Goal: Task Accomplishment & Management: Use online tool/utility

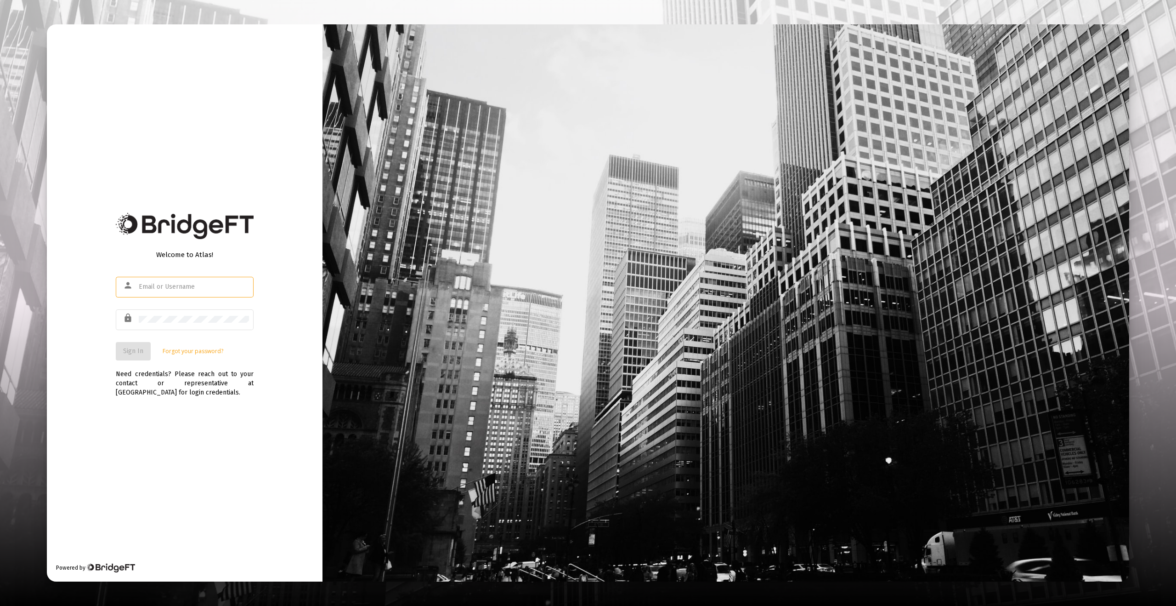
type input "[EMAIL_ADDRESS][DOMAIN_NAME]"
click at [168, 480] on div "Welcome to Atlas! person [EMAIL_ADDRESS][DOMAIN_NAME] lock Sign In Forgot your …" at bounding box center [185, 302] width 276 height 557
click at [136, 345] on button "Sign In" at bounding box center [133, 351] width 35 height 18
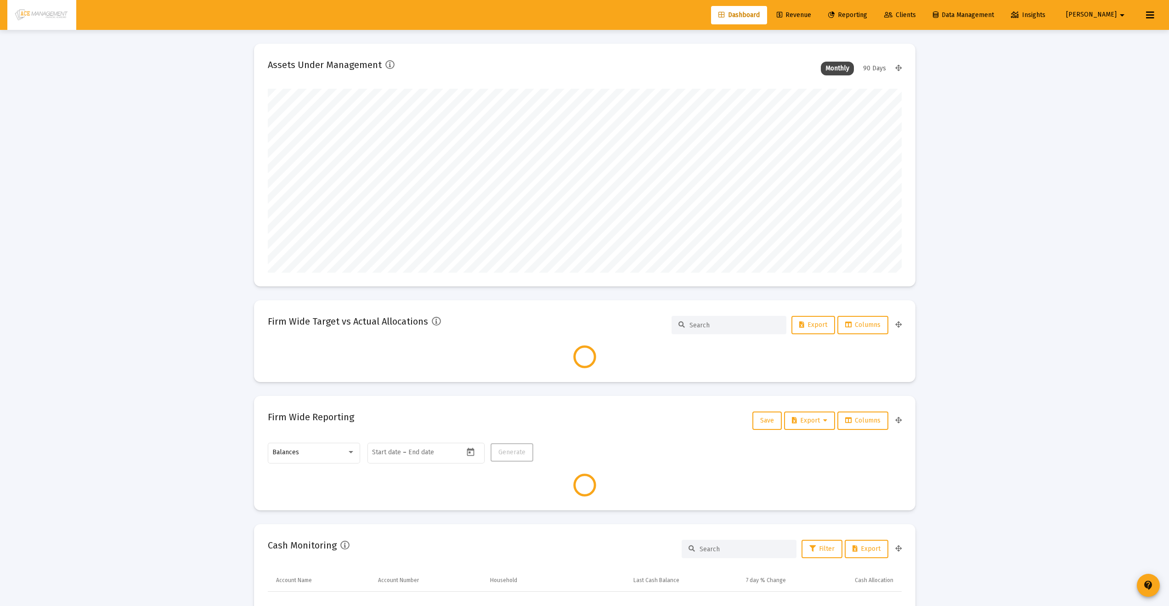
scroll to position [184, 634]
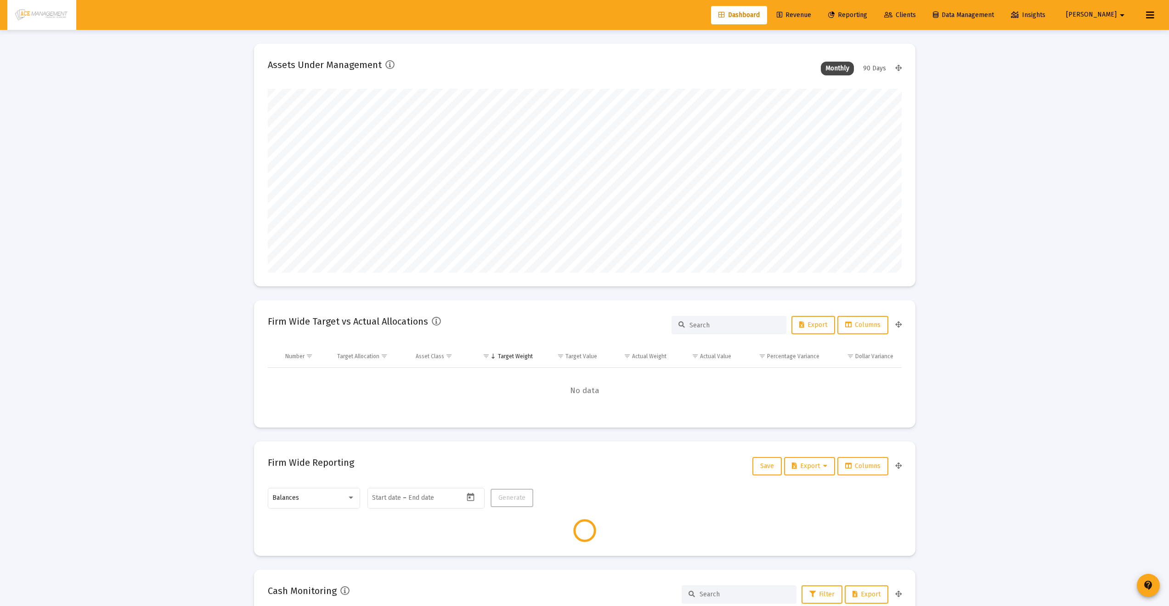
type input "[DATE]"
click at [867, 13] on span "Reporting" at bounding box center [847, 15] width 39 height 8
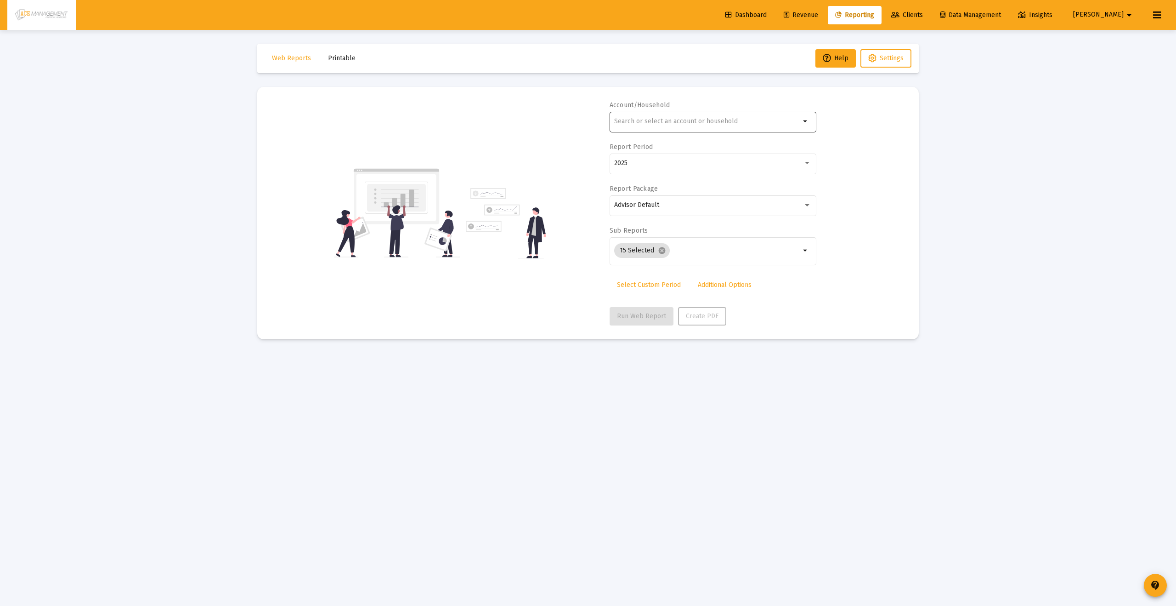
click at [710, 126] on div "arrow_drop_down" at bounding box center [713, 126] width 207 height 29
click at [712, 122] on input "text" at bounding box center [707, 121] width 186 height 7
click at [696, 159] on span "XXXXX 082 [PERSON_NAME] Trust" at bounding box center [716, 165] width 185 height 23
type input "[PERSON_NAME] Trust"
click at [638, 292] on link "Select Custom Period" at bounding box center [649, 285] width 79 height 18
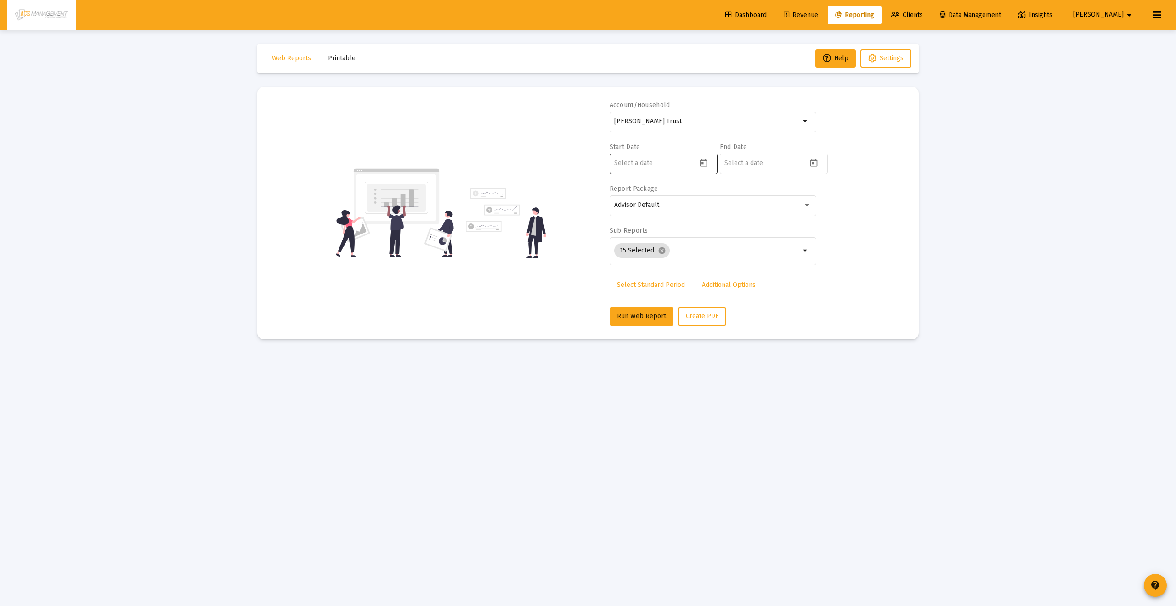
click at [707, 163] on icon "Open calendar" at bounding box center [703, 163] width 7 height 8
click at [708, 191] on button "Previous month" at bounding box center [711, 193] width 18 height 18
click at [653, 260] on button "1" at bounding box center [659, 253] width 18 height 18
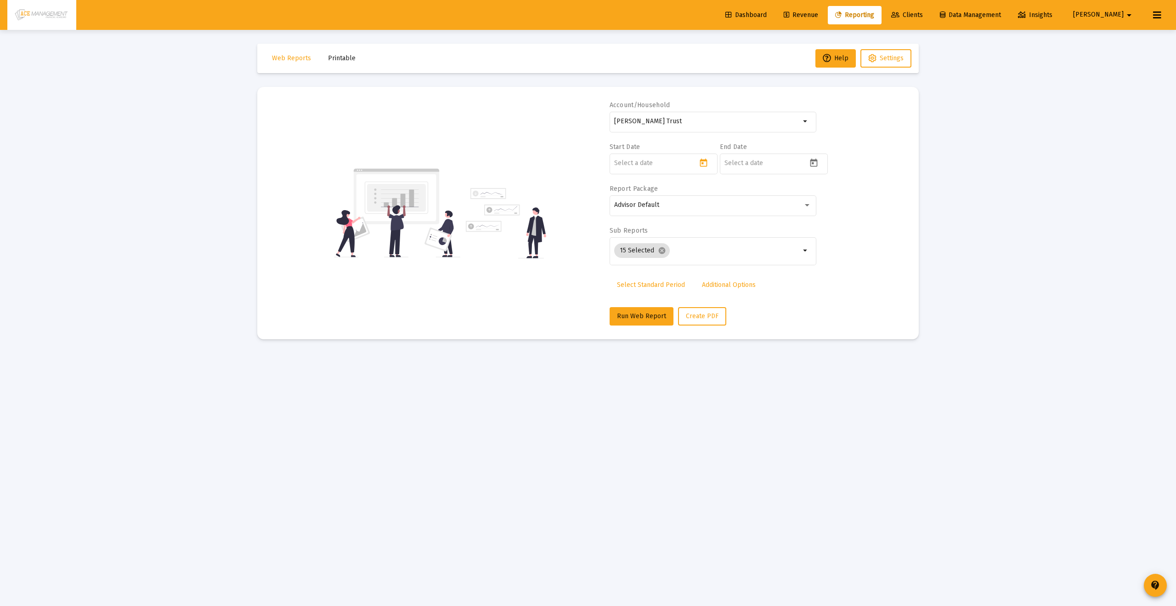
type input "[DATE]"
click at [827, 155] on div at bounding box center [774, 163] width 108 height 23
click at [803, 166] on div at bounding box center [766, 163] width 83 height 23
click at [822, 162] on div at bounding box center [774, 163] width 108 height 23
click at [818, 164] on icon "Open calendar" at bounding box center [814, 163] width 10 height 10
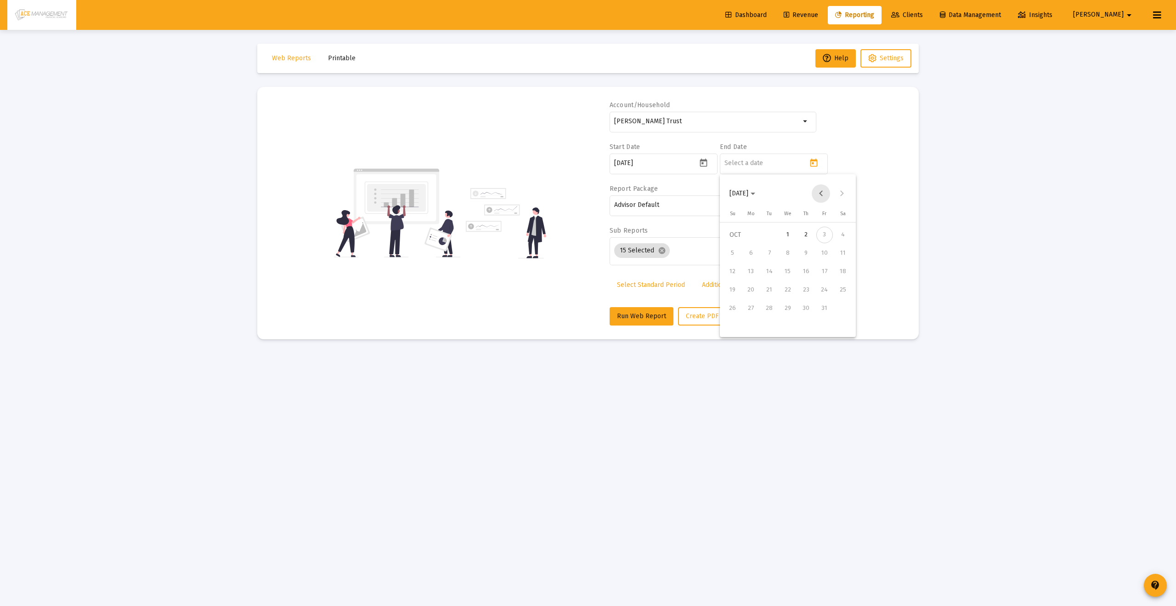
click at [823, 191] on button "Previous month" at bounding box center [821, 193] width 18 height 18
click at [766, 323] on div "30" at bounding box center [769, 326] width 17 height 17
type input "[DATE]"
click at [646, 317] on span "Run Web Report" at bounding box center [641, 316] width 49 height 8
select select "View all"
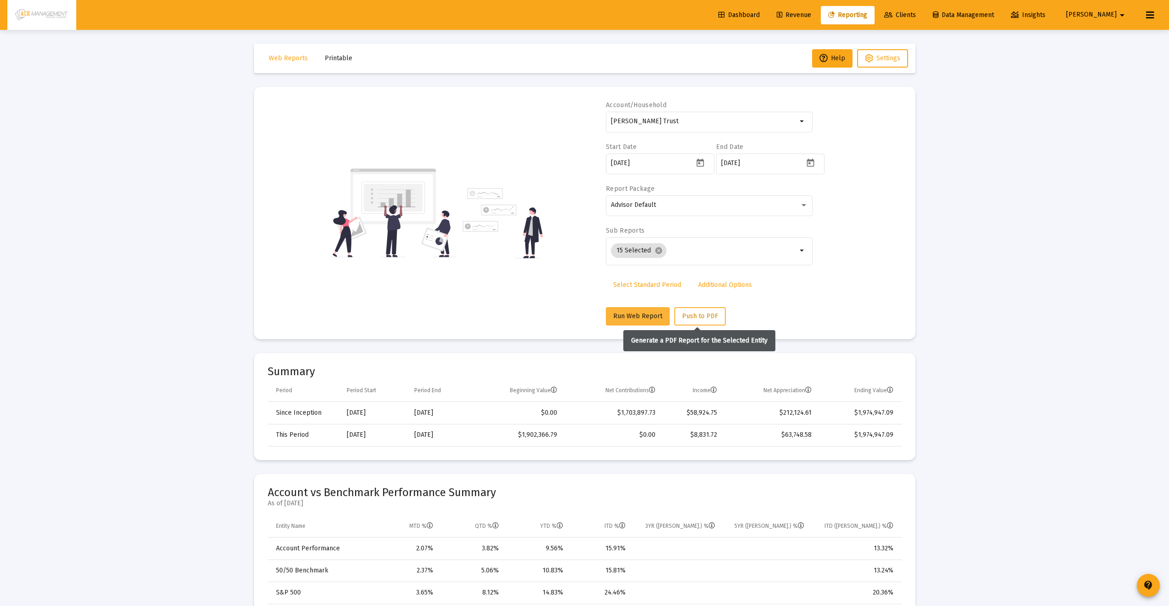
click at [699, 312] on span "Push to PDF" at bounding box center [700, 316] width 36 height 8
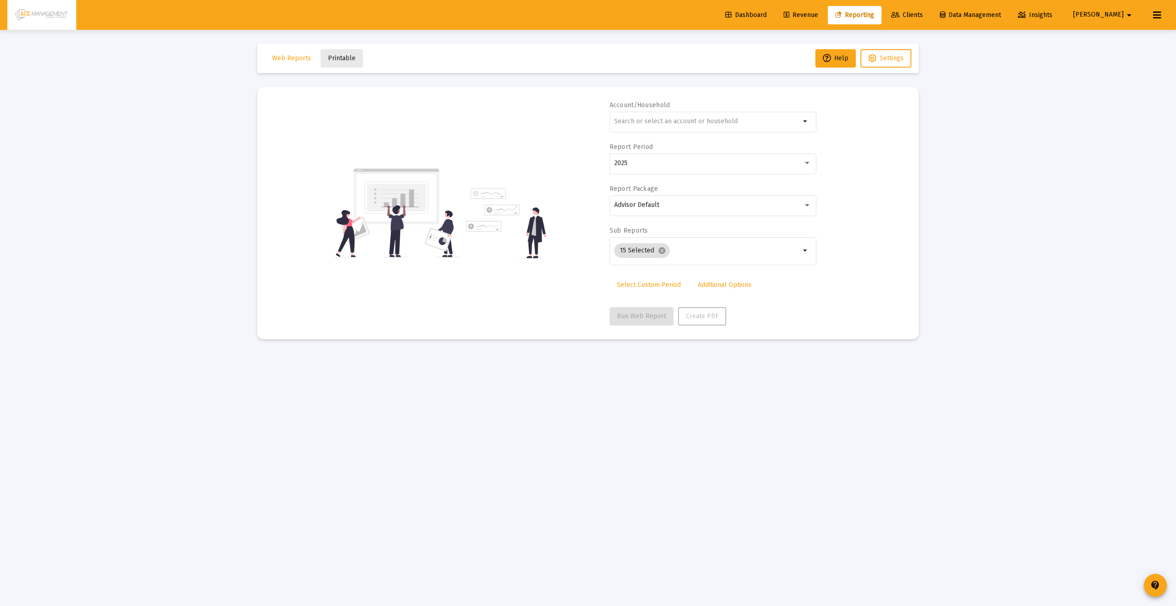
click at [332, 59] on span "Printable" at bounding box center [342, 58] width 28 height 8
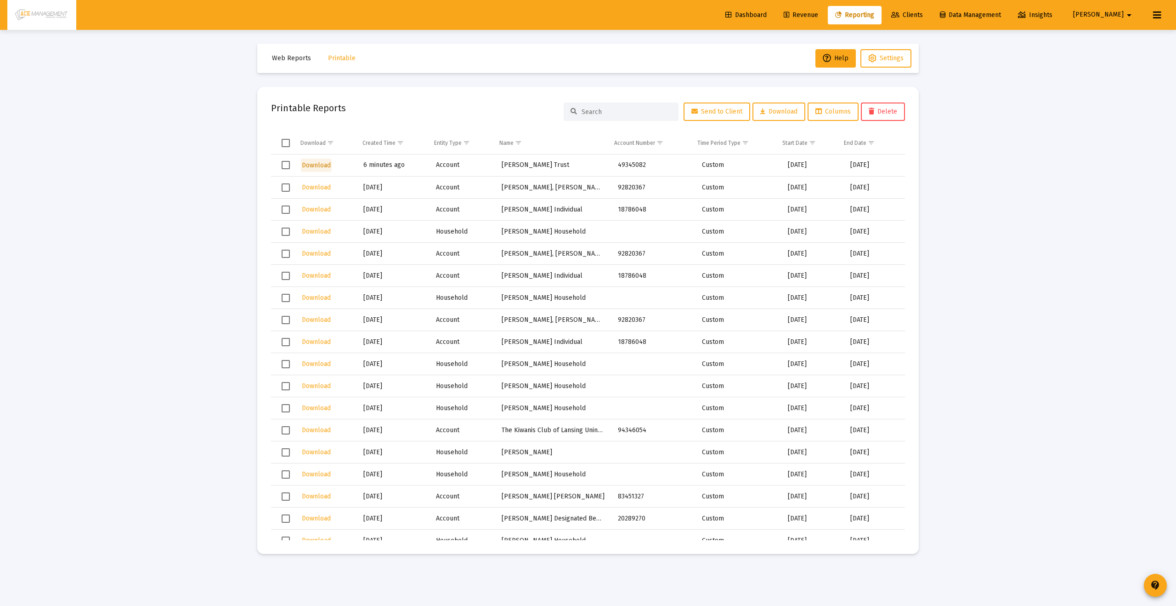
click at [307, 167] on span "Download" at bounding box center [316, 165] width 29 height 8
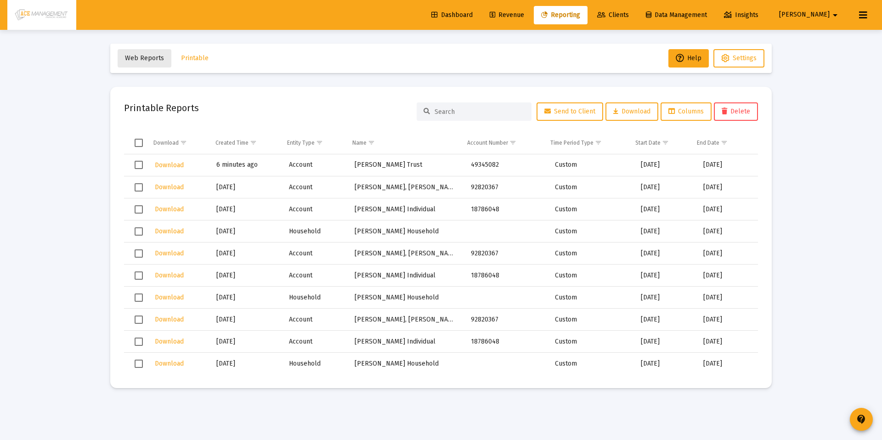
click at [157, 60] on span "Web Reports" at bounding box center [144, 58] width 39 height 8
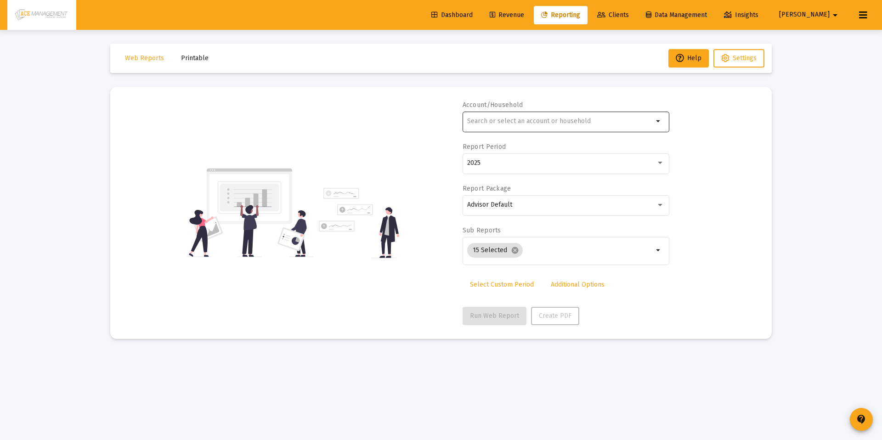
click at [521, 126] on div at bounding box center [560, 121] width 186 height 23
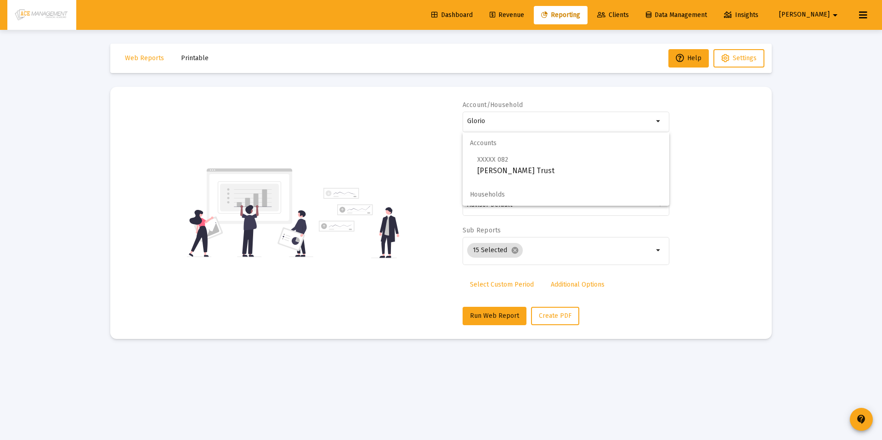
click at [522, 152] on span "Accounts" at bounding box center [566, 143] width 207 height 22
click at [516, 161] on span "XXXXX 082 [PERSON_NAME] Trust" at bounding box center [569, 165] width 185 height 23
type input "[PERSON_NAME] Trust"
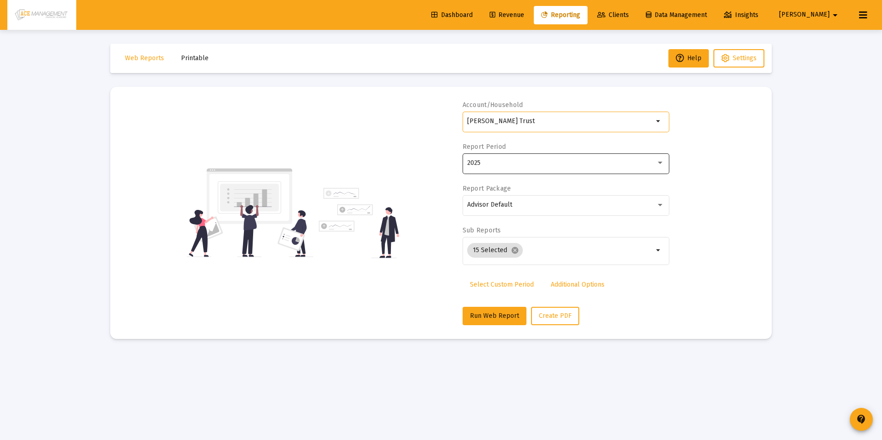
click at [516, 165] on div "2025" at bounding box center [561, 162] width 189 height 7
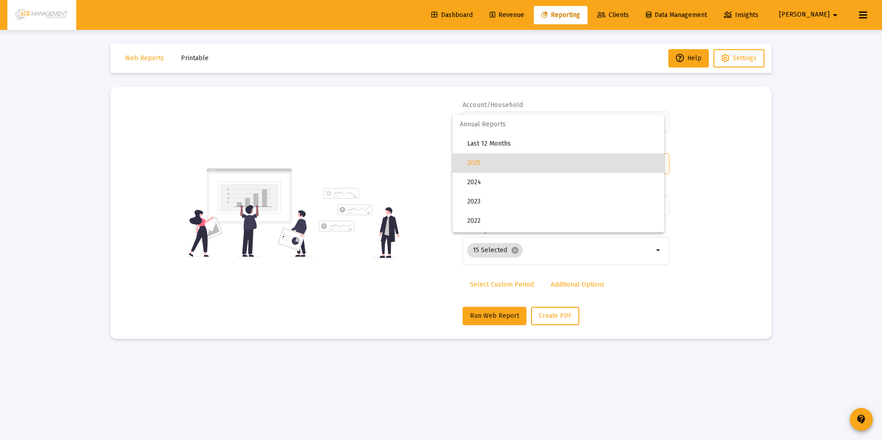
click at [408, 196] on div at bounding box center [441, 220] width 882 height 440
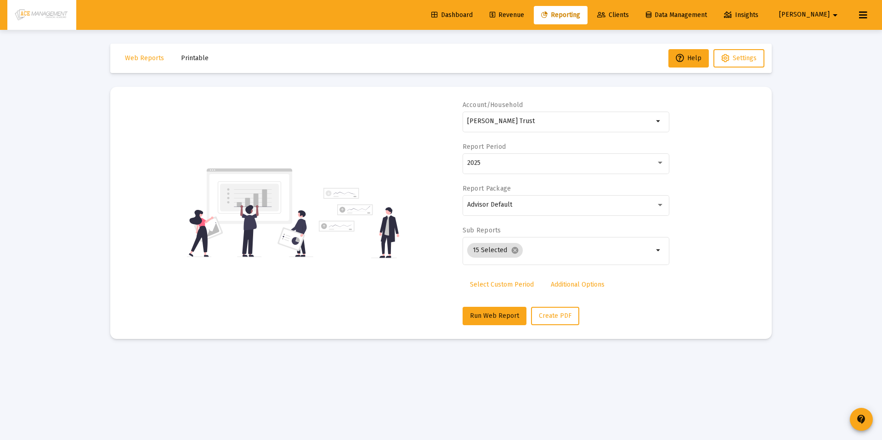
click at [491, 280] on link "Select Custom Period" at bounding box center [502, 285] width 79 height 18
click at [563, 162] on button "Open calendar" at bounding box center [556, 162] width 13 height 13
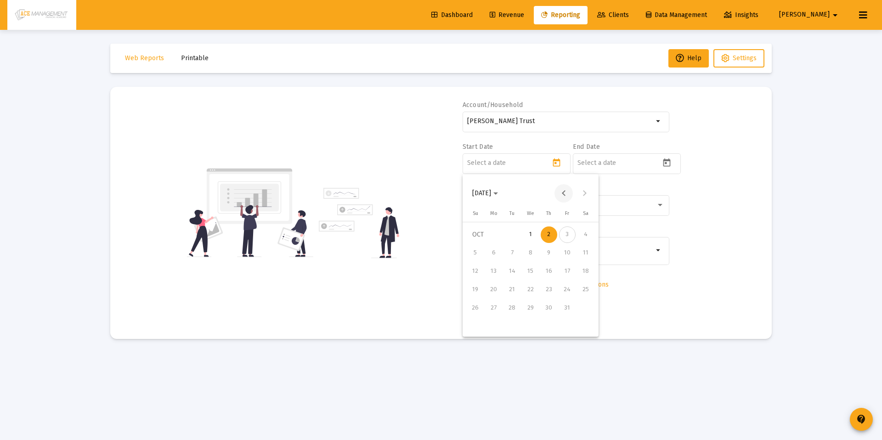
click at [563, 194] on button "Previous month" at bounding box center [564, 193] width 18 height 18
click at [516, 248] on div "1" at bounding box center [512, 253] width 17 height 17
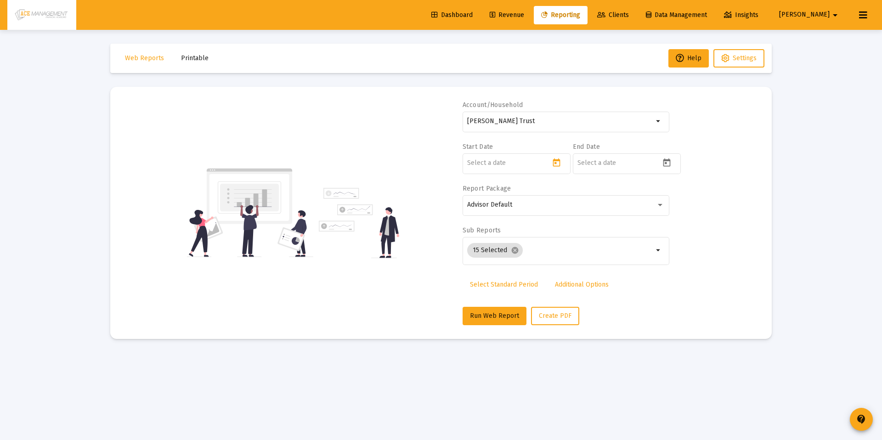
type input "[DATE]"
click at [686, 162] on div "Account/Household Karen L Glorio Trust arrow_drop_down Start Date 2025-07-01 En…" at bounding box center [441, 213] width 634 height 225
click at [678, 165] on div at bounding box center [627, 163] width 108 height 23
click at [667, 165] on icon "Open calendar" at bounding box center [667, 163] width 10 height 10
click at [675, 191] on button "Previous month" at bounding box center [674, 193] width 18 height 18
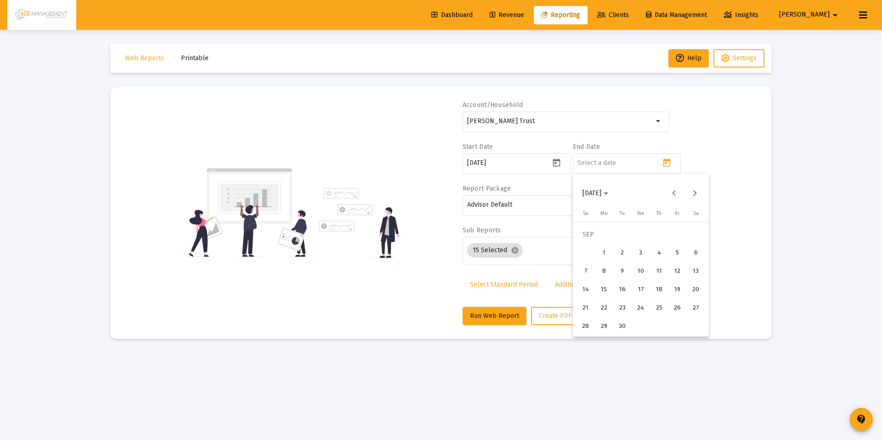
click at [627, 326] on div "30" at bounding box center [622, 326] width 17 height 17
type input "[DATE]"
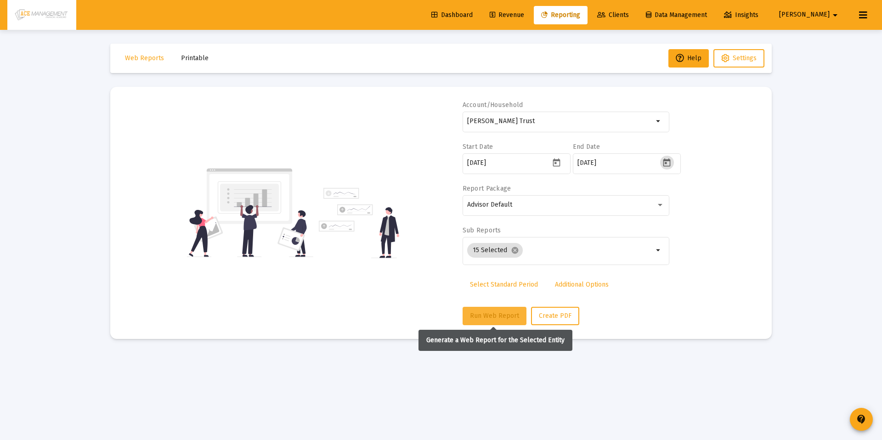
click at [490, 317] on span "Run Web Report" at bounding box center [494, 316] width 49 height 8
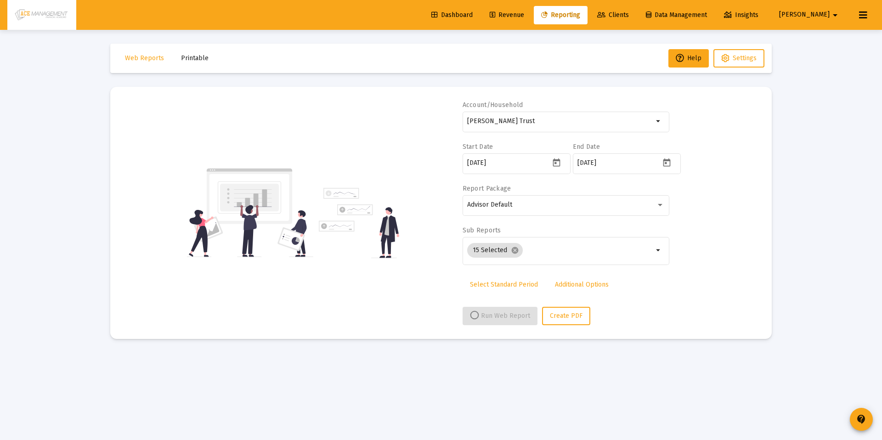
select select "View all"
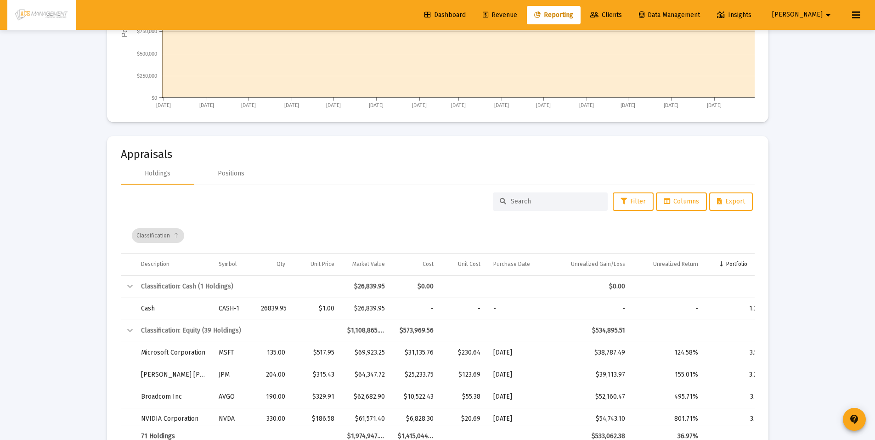
scroll to position [1514, 0]
